Goal: Task Accomplishment & Management: Use online tool/utility

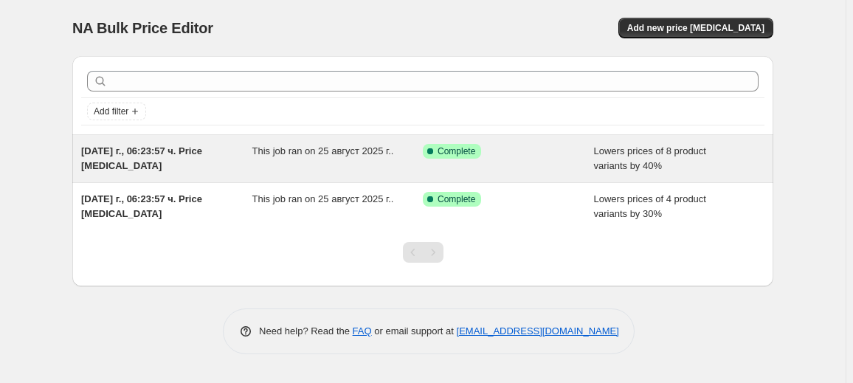
click at [300, 159] on div "This job ran on 25 август 2025 г.." at bounding box center [337, 159] width 171 height 30
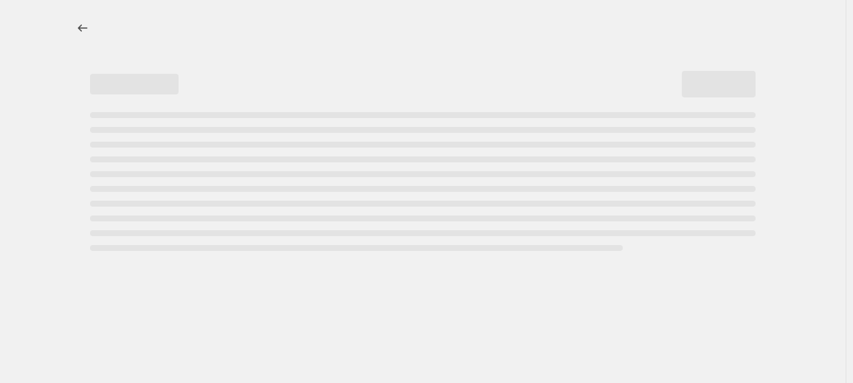
select select "percentage"
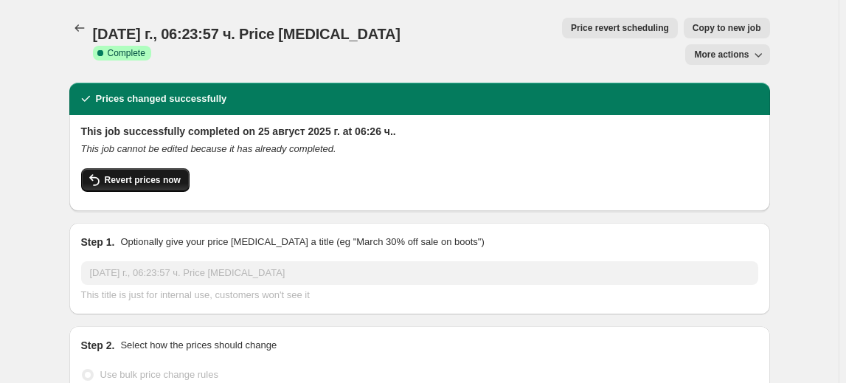
click at [132, 174] on span "Revert prices now" at bounding box center [143, 180] width 76 height 12
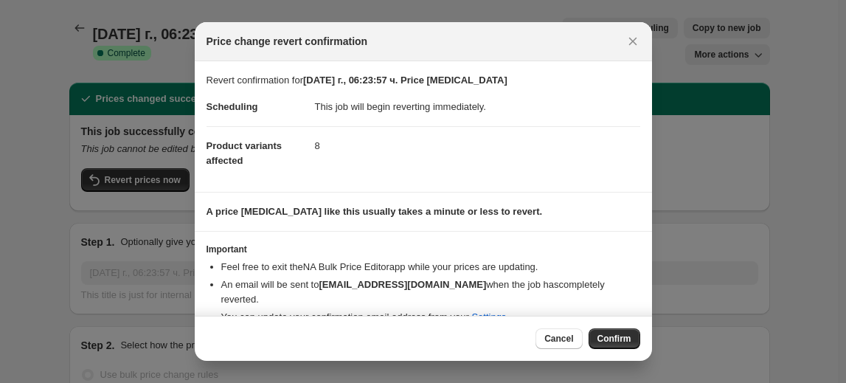
drag, startPoint x: 616, startPoint y: 345, endPoint x: 600, endPoint y: 320, distance: 29.9
click at [617, 345] on button "Confirm" at bounding box center [615, 338] width 52 height 21
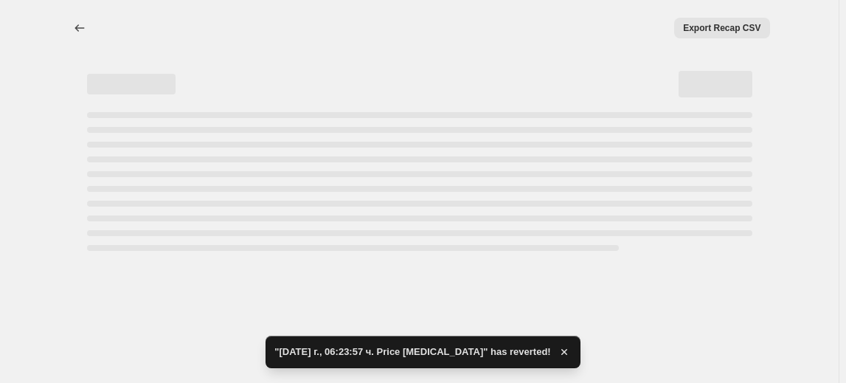
select select "percentage"
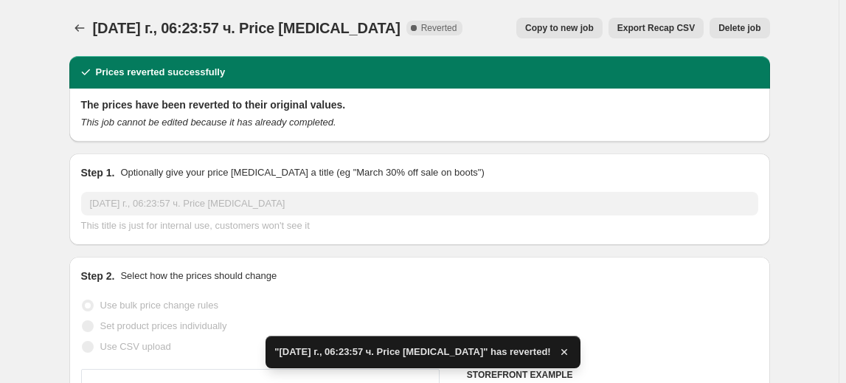
click at [745, 27] on span "Delete job" at bounding box center [740, 28] width 42 height 12
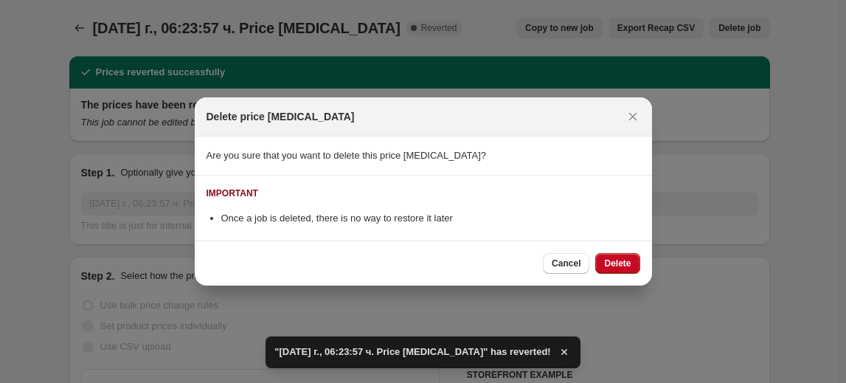
click at [608, 261] on span "Delete" at bounding box center [617, 263] width 27 height 12
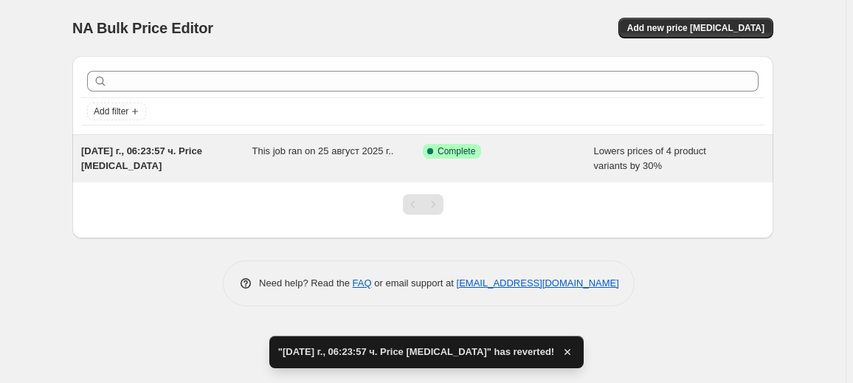
click at [325, 170] on div "This job ran on 25 август 2025 г.." at bounding box center [337, 159] width 171 height 30
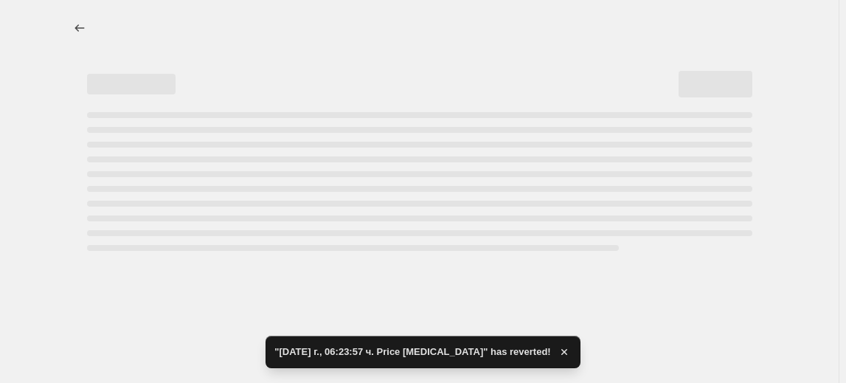
select select "percentage"
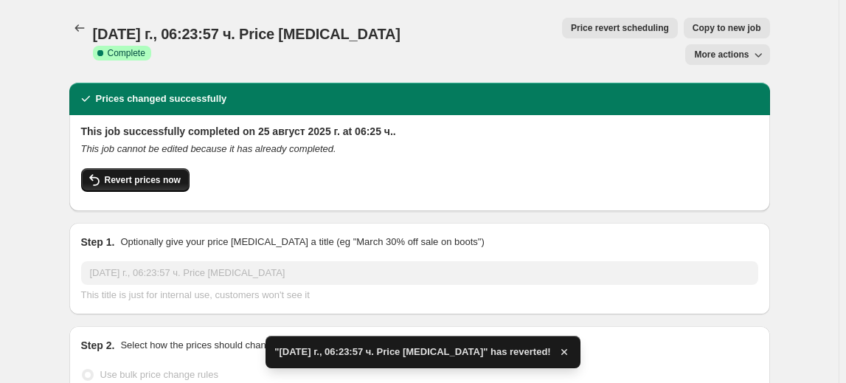
click at [166, 174] on span "Revert prices now" at bounding box center [143, 180] width 76 height 12
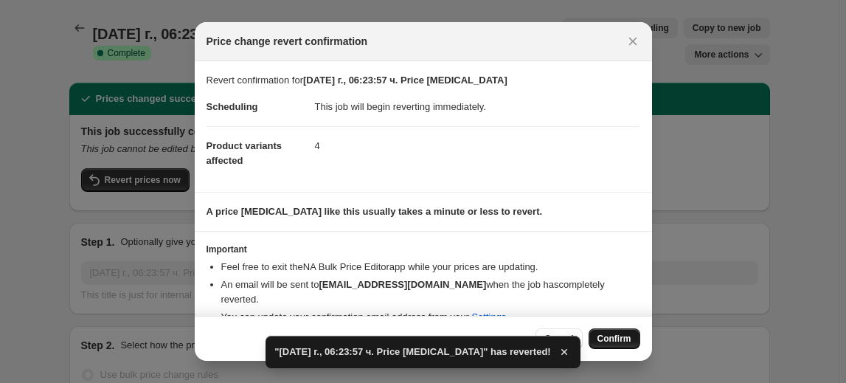
click at [633, 339] on button "Confirm" at bounding box center [615, 338] width 52 height 21
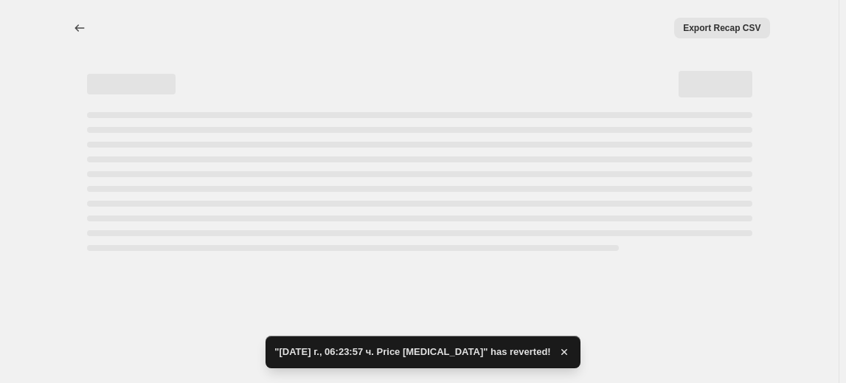
select select "percentage"
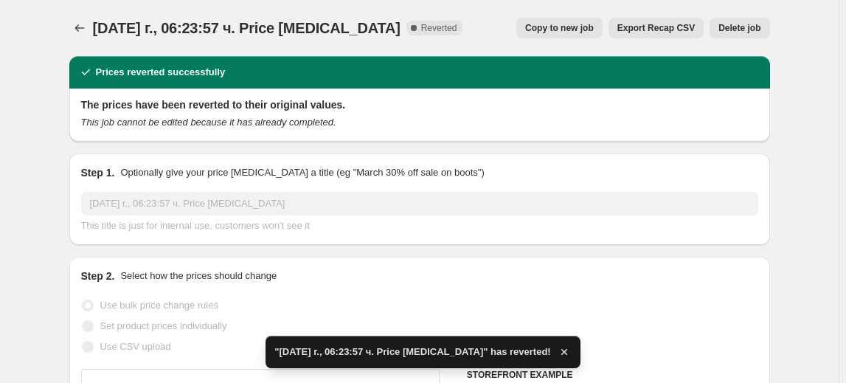
click at [753, 29] on span "Delete job" at bounding box center [740, 28] width 42 height 12
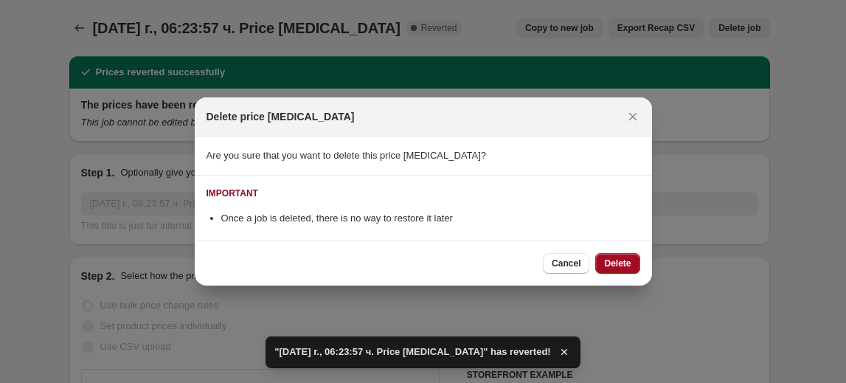
click at [632, 265] on button "Delete" at bounding box center [617, 263] width 44 height 21
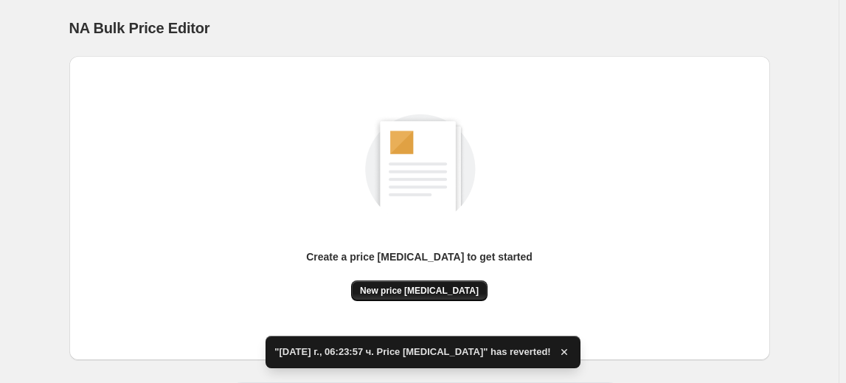
click at [419, 284] on button "New price [MEDICAL_DATA]" at bounding box center [419, 290] width 136 height 21
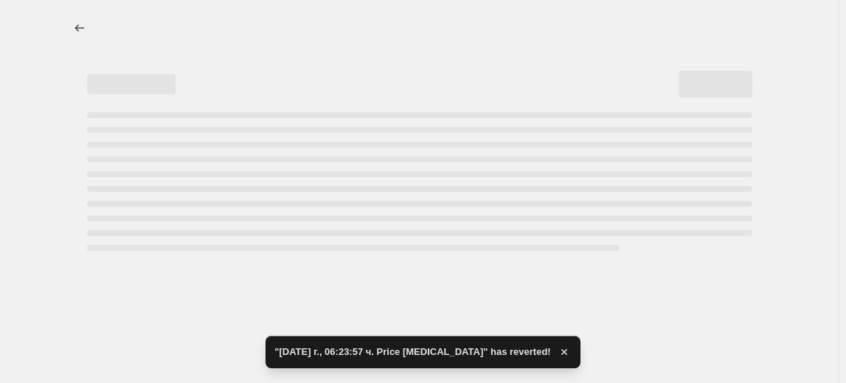
select select "percentage"
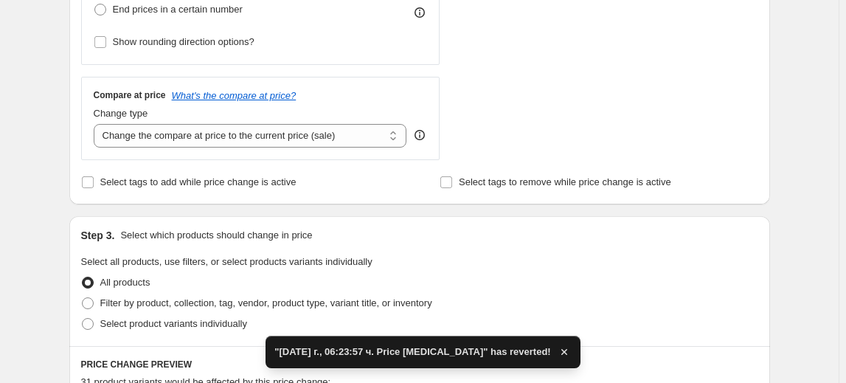
scroll to position [604, 0]
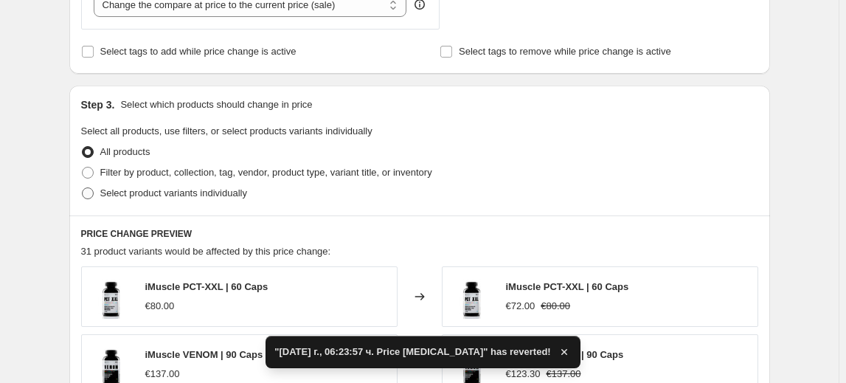
click at [177, 190] on span "Select product variants individually" at bounding box center [173, 192] width 147 height 11
click at [83, 188] on input "Select product variants individually" at bounding box center [82, 187] width 1 height 1
radio input "true"
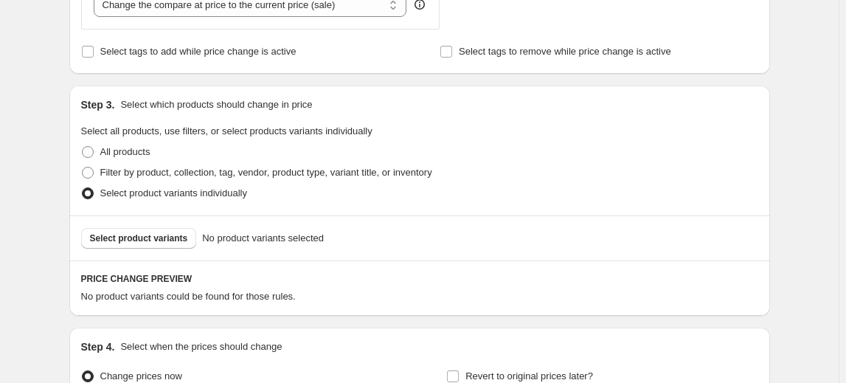
click at [156, 238] on span "Select product variants" at bounding box center [139, 238] width 98 height 12
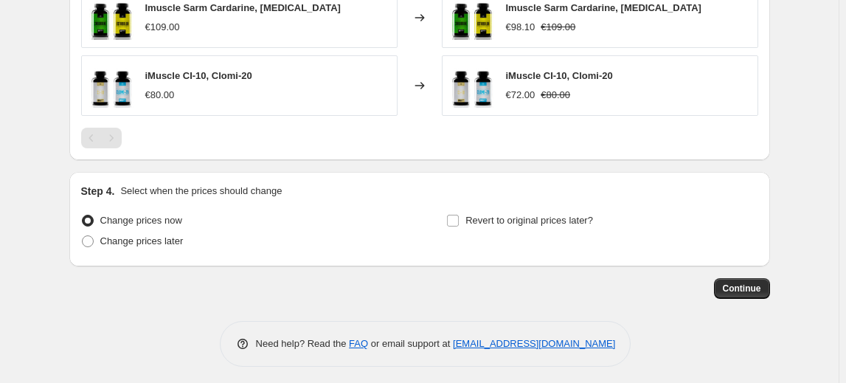
scroll to position [1066, 0]
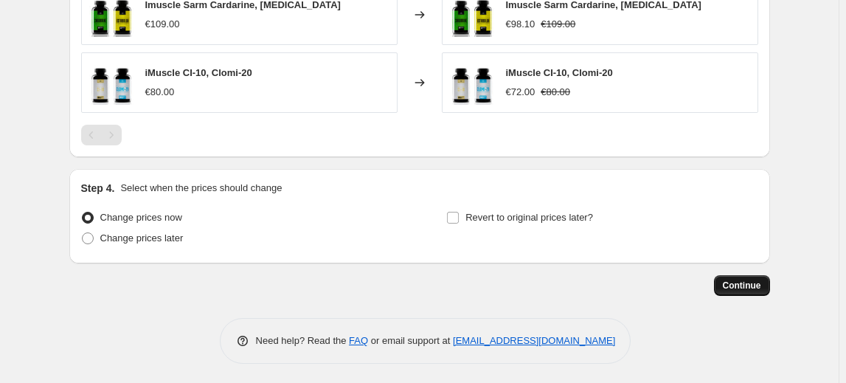
click at [738, 287] on span "Continue" at bounding box center [742, 286] width 38 height 12
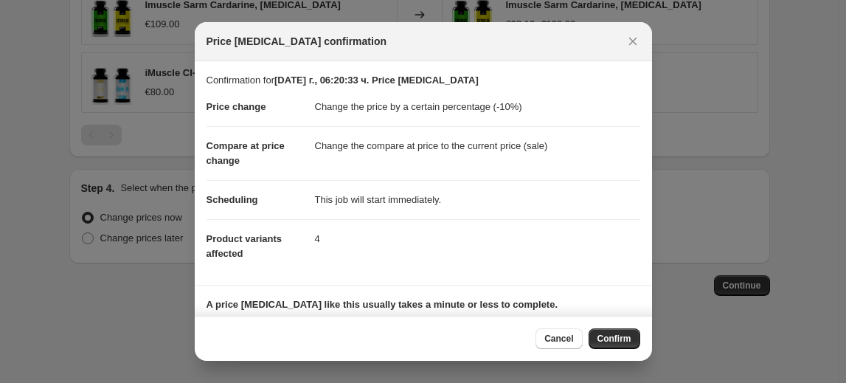
click at [615, 343] on span "Confirm" at bounding box center [615, 339] width 34 height 12
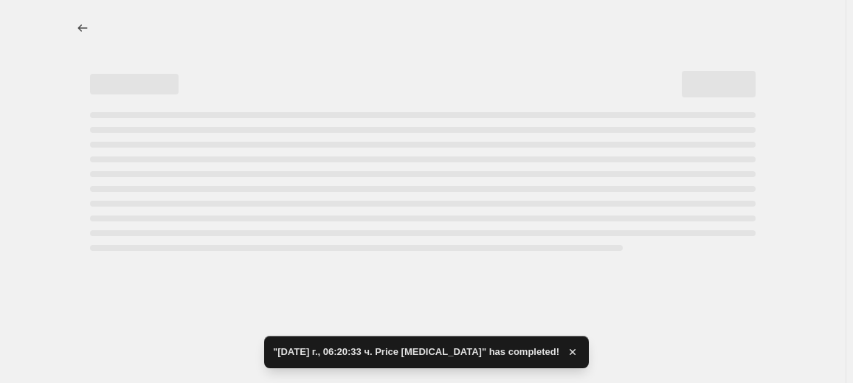
select select "percentage"
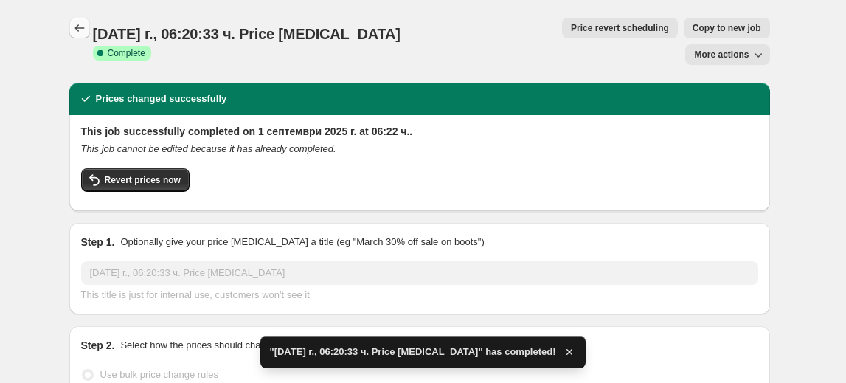
click at [83, 29] on icon "Price change jobs" at bounding box center [79, 28] width 15 height 15
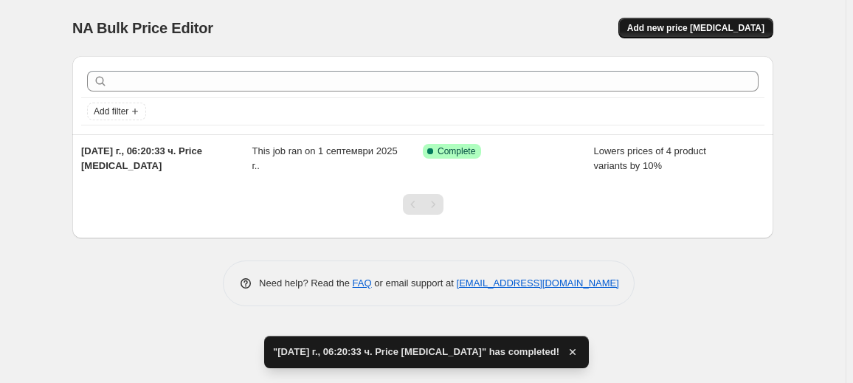
click at [730, 24] on span "Add new price [MEDICAL_DATA]" at bounding box center [695, 28] width 137 height 12
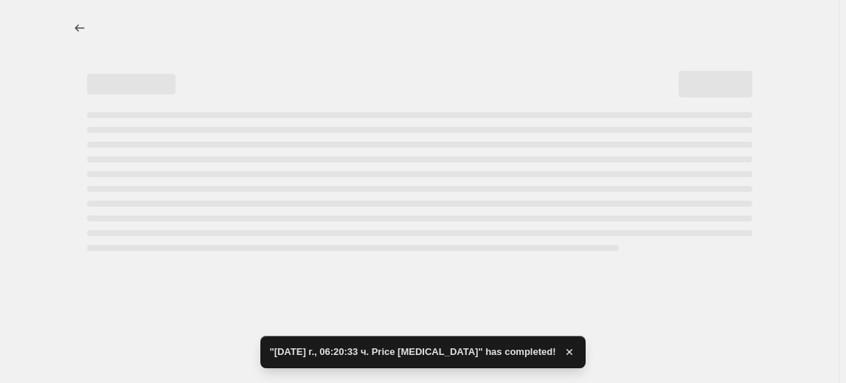
select select "percentage"
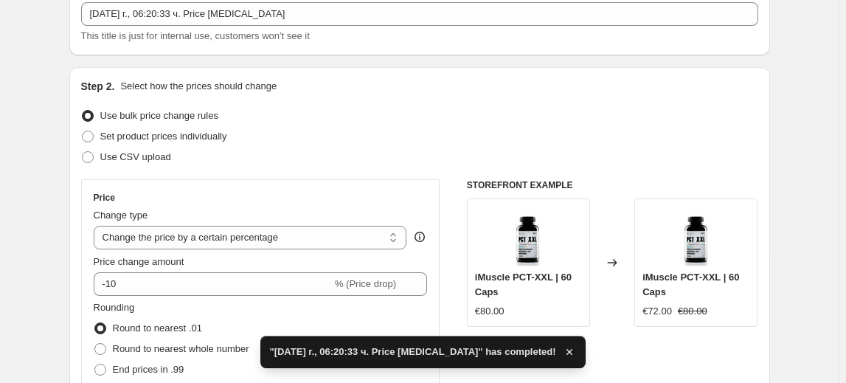
scroll to position [201, 0]
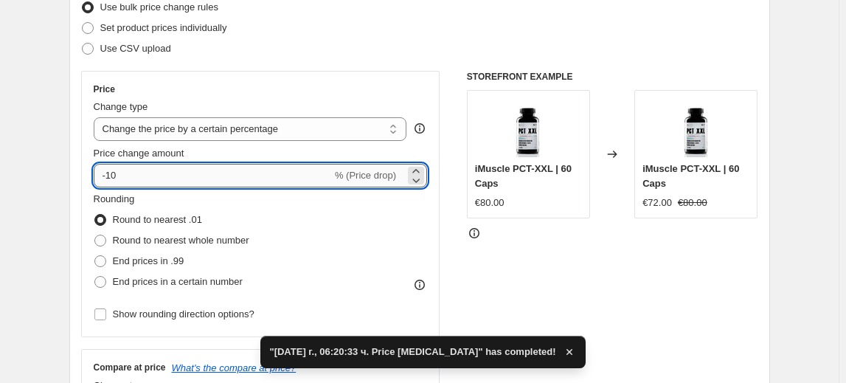
click at [114, 164] on input "-10" at bounding box center [213, 176] width 238 height 24
type input "-20"
click at [151, 194] on fieldset "Rounding Round to nearest .01 Round to nearest whole number End prices in .99 E…" at bounding box center [172, 242] width 156 height 100
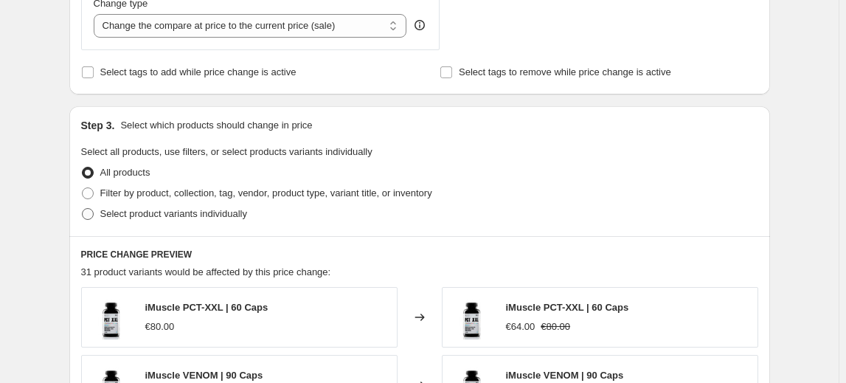
scroll to position [604, 0]
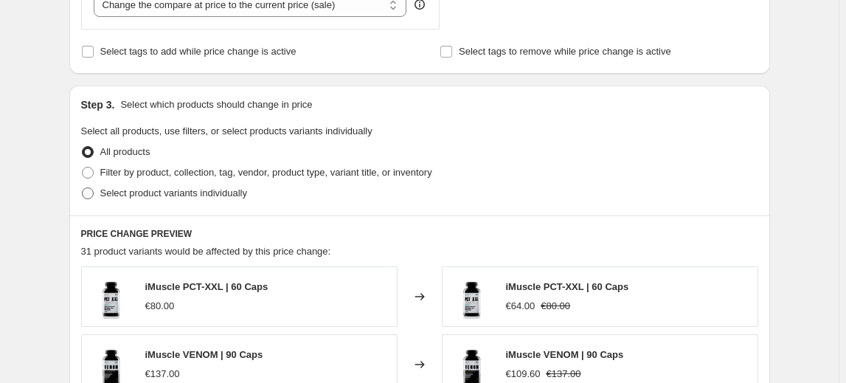
click at [161, 200] on label "Select product variants individually" at bounding box center [164, 193] width 166 height 21
click at [83, 188] on input "Select product variants individually" at bounding box center [82, 187] width 1 height 1
radio input "true"
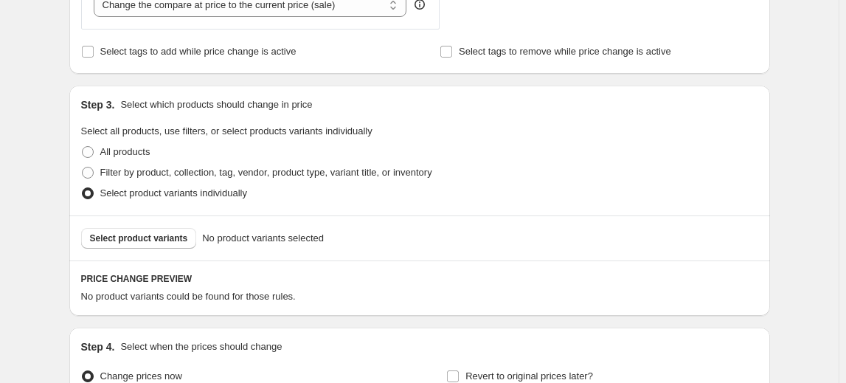
click at [124, 236] on span "Select product variants" at bounding box center [139, 238] width 98 height 12
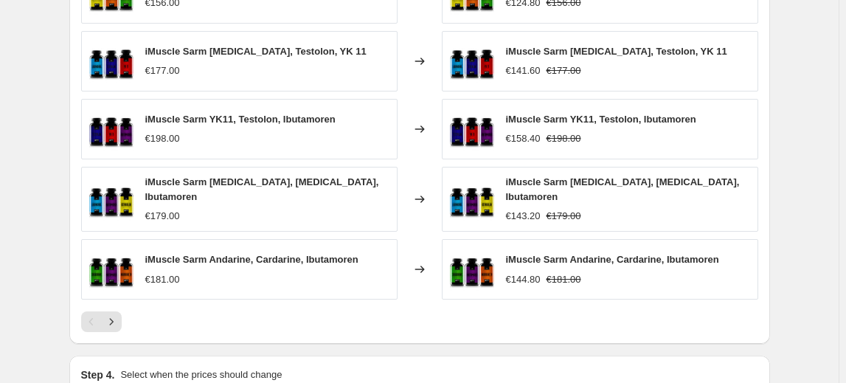
scroll to position [1133, 0]
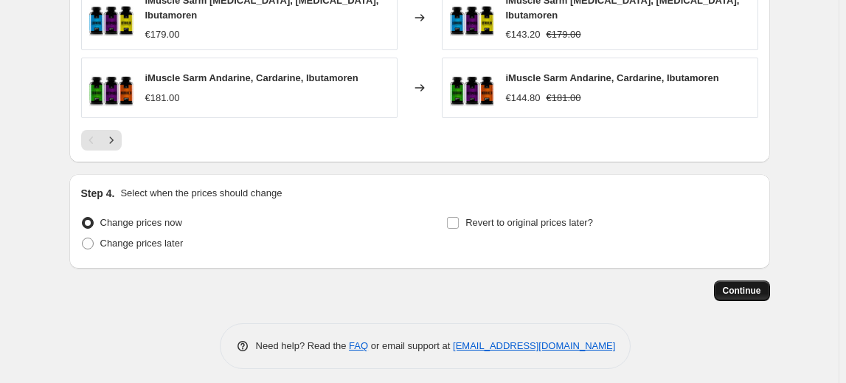
click at [755, 285] on span "Continue" at bounding box center [742, 291] width 38 height 12
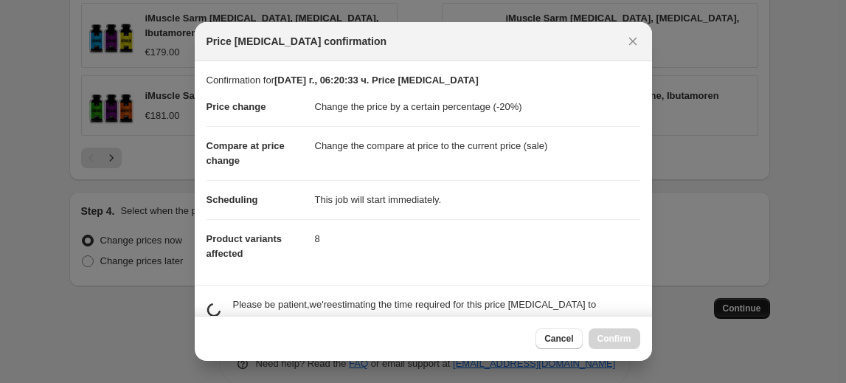
scroll to position [0, 0]
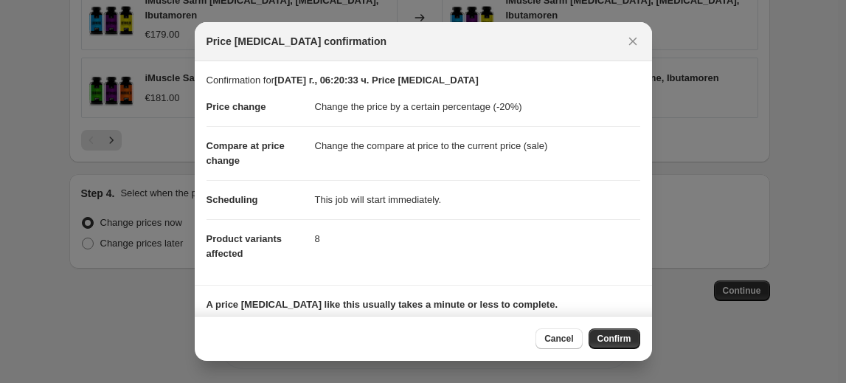
click at [608, 333] on span "Confirm" at bounding box center [615, 339] width 34 height 12
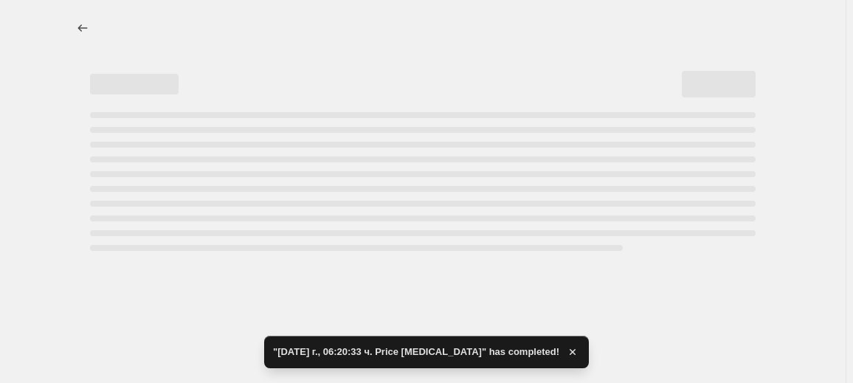
select select "percentage"
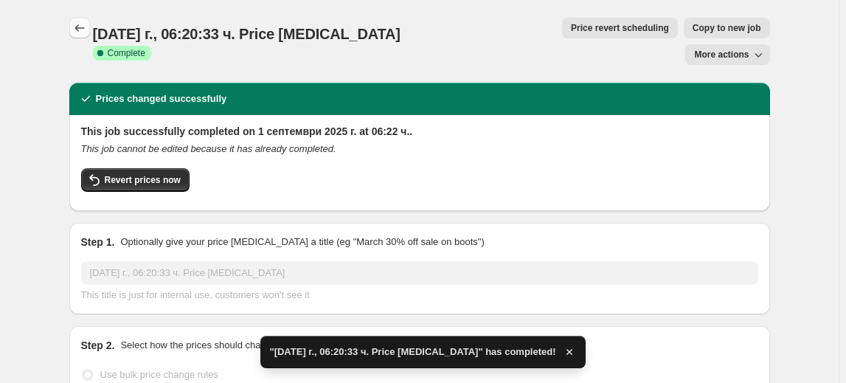
click at [90, 25] on button "Price change jobs" at bounding box center [79, 28] width 21 height 21
